Goal: Information Seeking & Learning: Learn about a topic

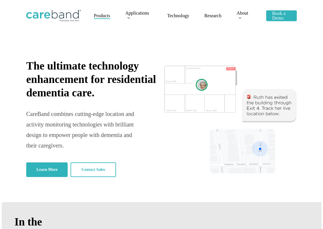
click at [104, 15] on span "Products" at bounding box center [102, 15] width 16 height 5
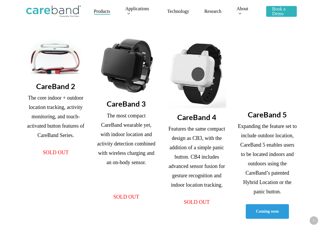
scroll to position [117, 0]
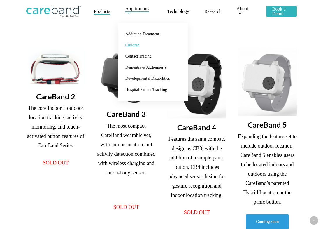
click at [135, 46] on span "Children" at bounding box center [132, 45] width 14 height 4
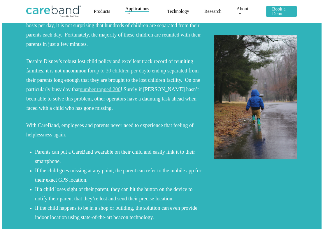
scroll to position [88, 0]
click at [102, 11] on span "Products" at bounding box center [102, 11] width 16 height 5
